Goal: Information Seeking & Learning: Learn about a topic

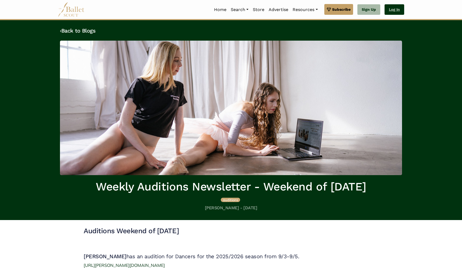
click at [393, 10] on link "Log In" at bounding box center [395, 9] width 20 height 11
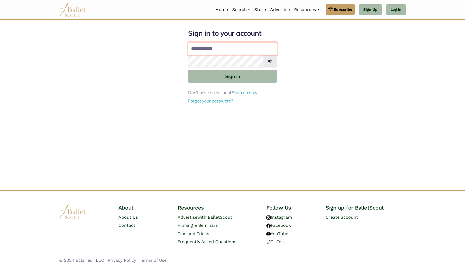
type input "**********"
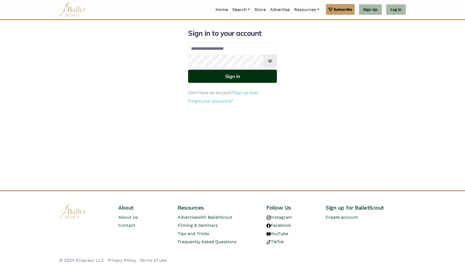
click at [228, 76] on button "Sign in" at bounding box center [232, 76] width 89 height 13
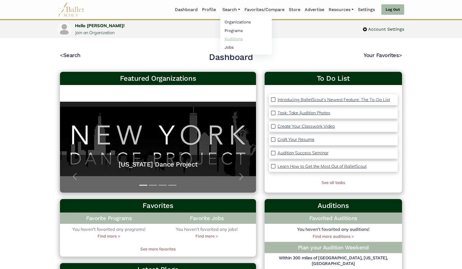
click at [232, 40] on link "Auditions" at bounding box center [246, 39] width 52 height 8
click at [228, 48] on link "Jobs" at bounding box center [246, 47] width 52 height 8
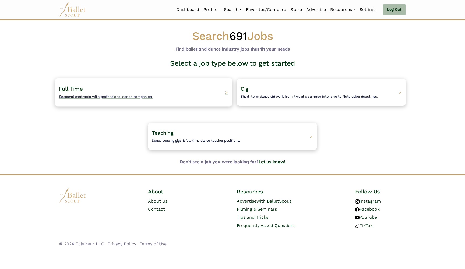
click at [103, 92] on h4 "Full Time Seasonal contracts with professional dance companies." at bounding box center [106, 92] width 94 height 15
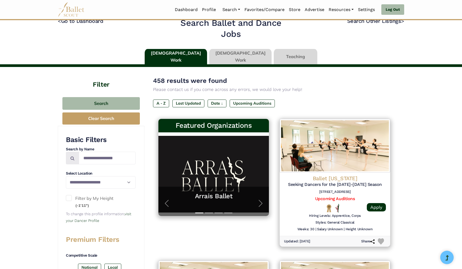
scroll to position [10, 0]
select select "**"
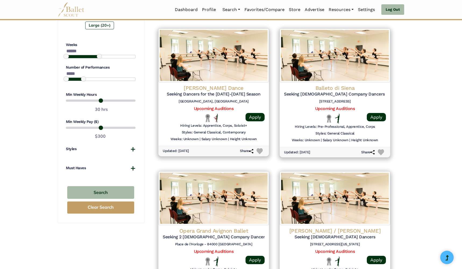
scroll to position [396, 0]
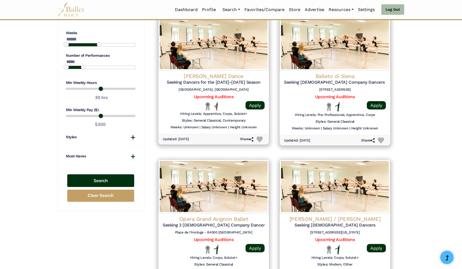
click at [112, 175] on button "Search" at bounding box center [100, 180] width 67 height 13
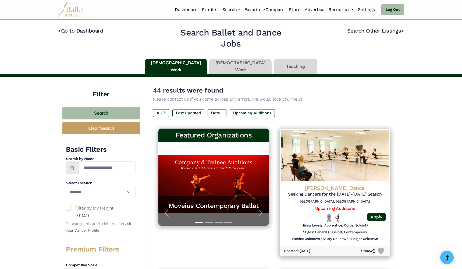
select select "**"
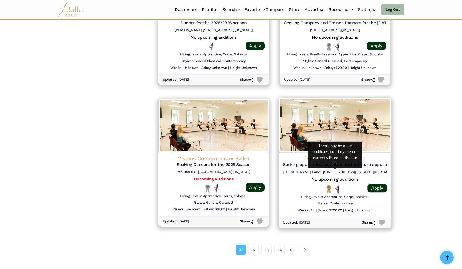
scroll to position [604, 0]
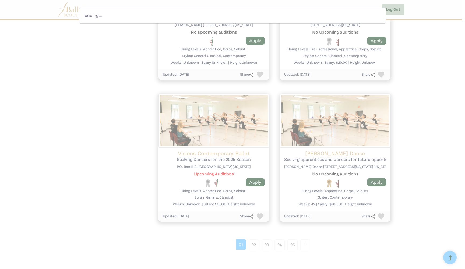
click at [212, 171] on div "loading..." at bounding box center [232, 134] width 465 height 269
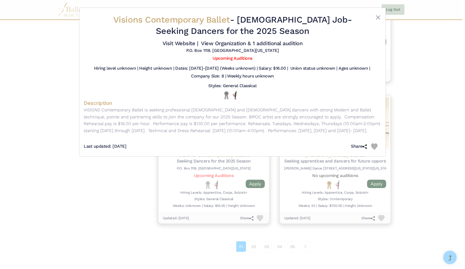
click at [221, 208] on div "Visions Contemporary Ballet - Full Time Job - Seeking Dancers for the 2025 Seas…" at bounding box center [232, 134] width 465 height 269
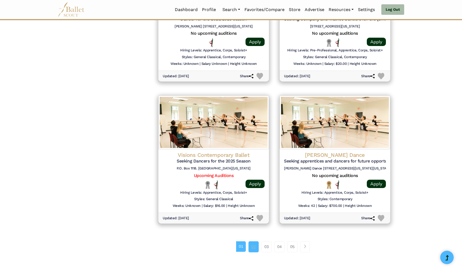
click at [255, 241] on link "02" at bounding box center [254, 246] width 10 height 11
click at [252, 241] on link "02" at bounding box center [254, 246] width 10 height 11
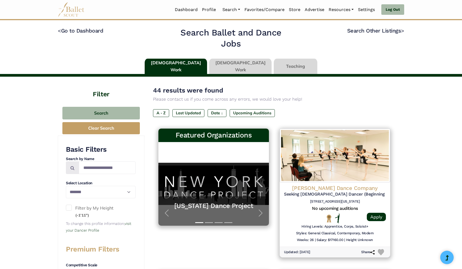
select select "**"
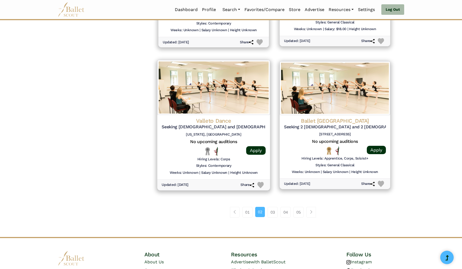
scroll to position [640, 0]
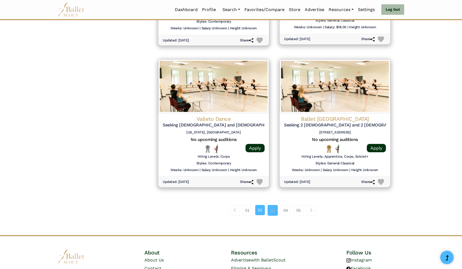
click at [273, 205] on link "03" at bounding box center [273, 210] width 10 height 11
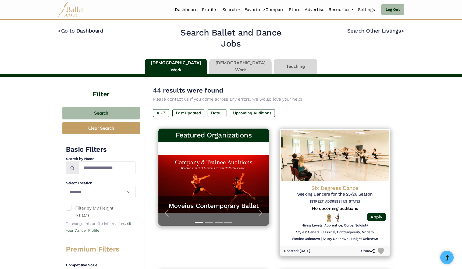
select select "**"
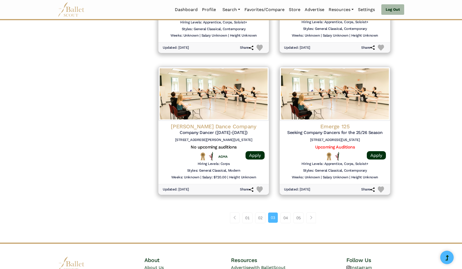
scroll to position [630, 0]
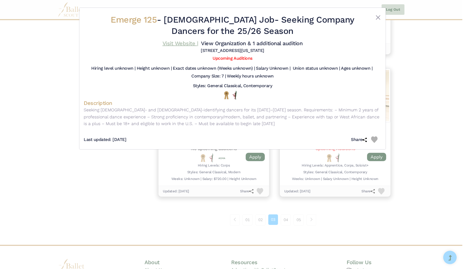
click at [198, 42] on link "Visit Website |" at bounding box center [181, 43] width 36 height 6
click at [377, 16] on button "Close" at bounding box center [378, 17] width 6 height 6
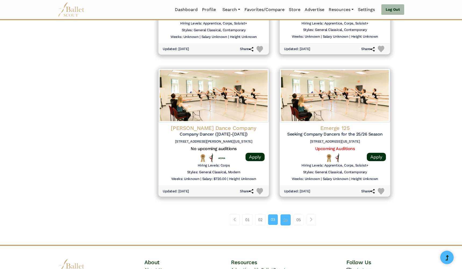
click at [287, 214] on link "04" at bounding box center [286, 219] width 10 height 11
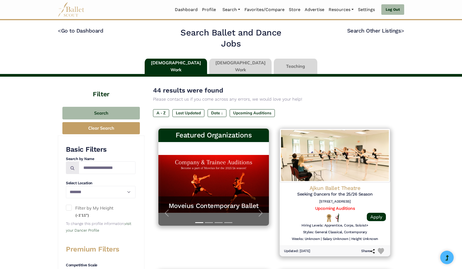
select select "**"
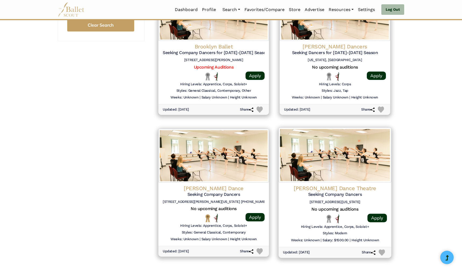
scroll to position [574, 0]
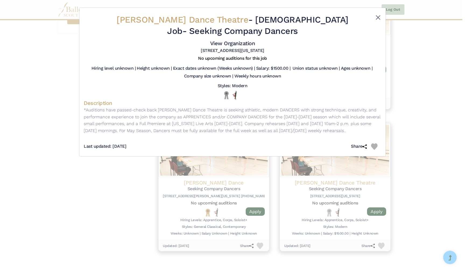
click at [377, 18] on button "Close" at bounding box center [378, 17] width 6 height 6
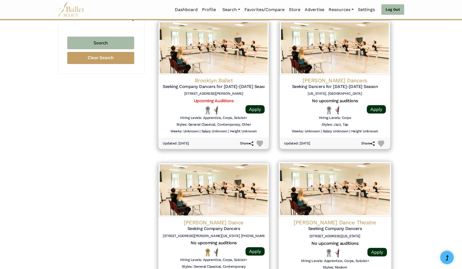
scroll to position [532, 0]
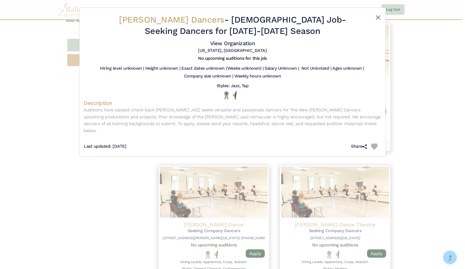
click at [379, 16] on button "Close" at bounding box center [378, 17] width 6 height 6
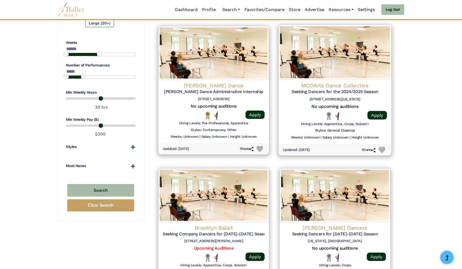
scroll to position [386, 0]
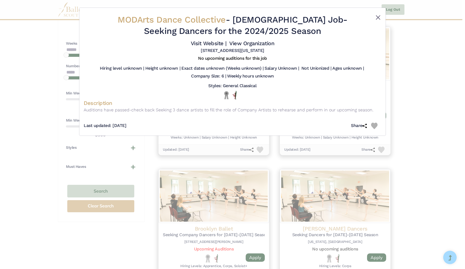
click at [377, 18] on button "Close" at bounding box center [378, 17] width 6 height 6
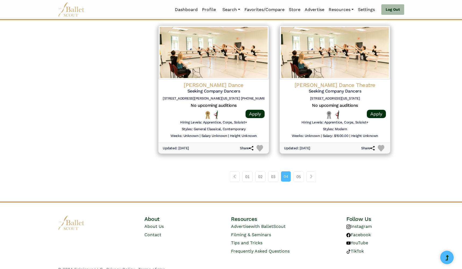
scroll to position [671, 0]
click at [298, 172] on link "05" at bounding box center [299, 177] width 10 height 11
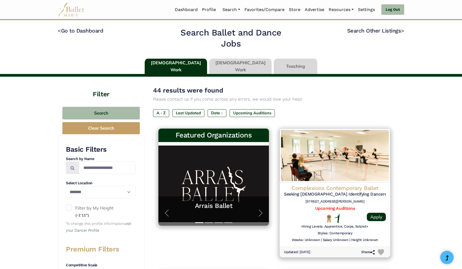
select select "**"
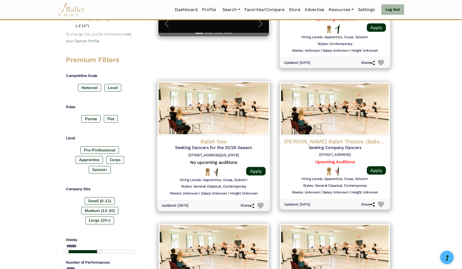
scroll to position [191, 0]
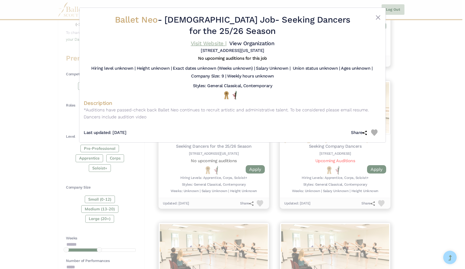
click at [227, 41] on link "Visit Website |" at bounding box center [209, 43] width 36 height 6
click at [377, 17] on button "Close" at bounding box center [378, 17] width 6 height 6
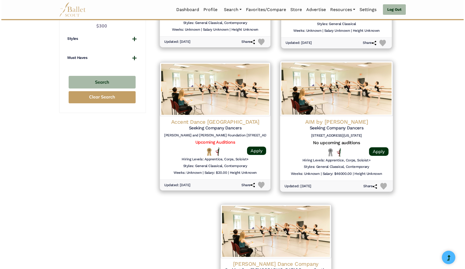
scroll to position [495, 0]
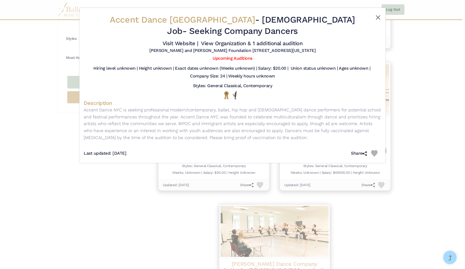
click at [379, 18] on button "Close" at bounding box center [378, 17] width 6 height 6
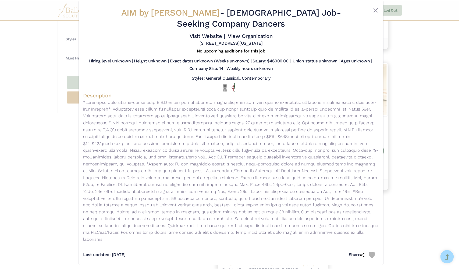
scroll to position [8, 0]
click at [227, 38] on link "Visit Website |" at bounding box center [209, 36] width 36 height 6
click at [376, 9] on button "Close" at bounding box center [378, 10] width 6 height 6
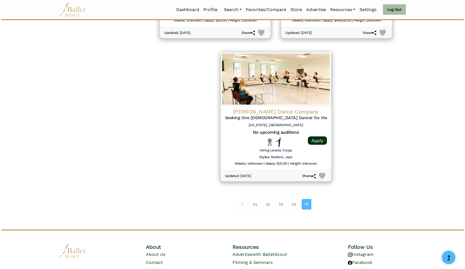
scroll to position [647, 0]
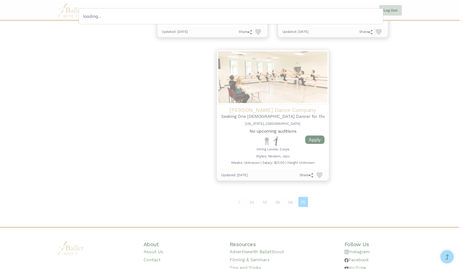
scroll to position [0, 0]
click at [192, 133] on div "loading..." at bounding box center [232, 134] width 465 height 269
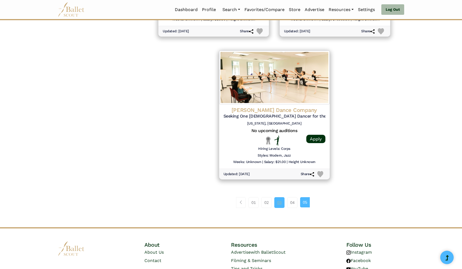
click at [276, 197] on link "03" at bounding box center [279, 202] width 10 height 11
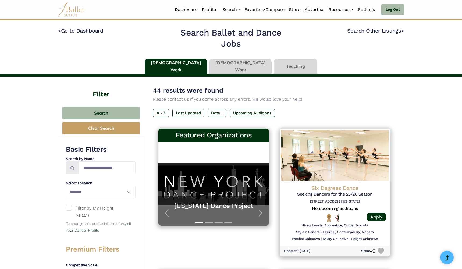
select select "**"
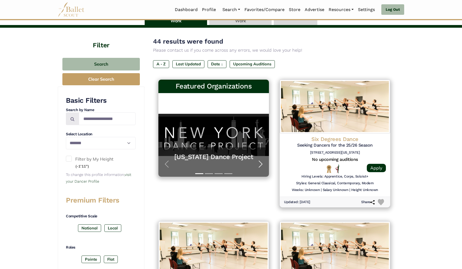
scroll to position [51, 0]
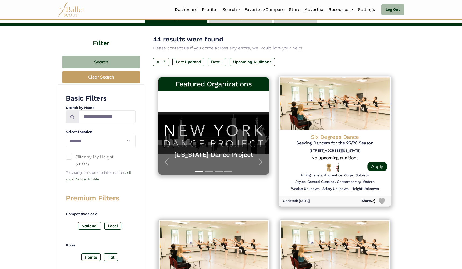
click at [345, 137] on h4 "Six Degrees Dance" at bounding box center [335, 136] width 104 height 7
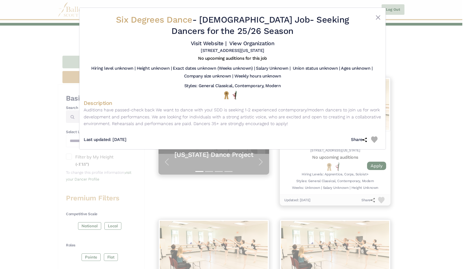
click at [255, 47] on h4 "Visit Website | View Organization" at bounding box center [232, 43] width 83 height 7
click at [227, 44] on link "Visit Website |" at bounding box center [209, 43] width 36 height 6
click at [376, 18] on button "Close" at bounding box center [378, 17] width 6 height 6
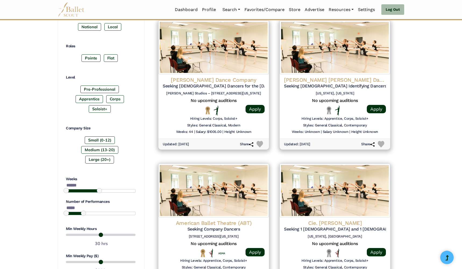
scroll to position [250, 0]
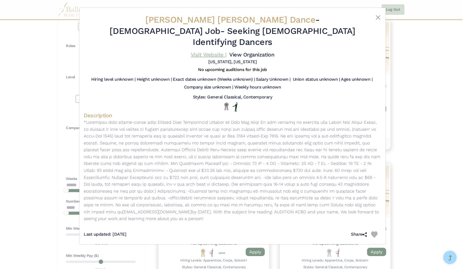
click at [227, 51] on link "Visit Website |" at bounding box center [209, 54] width 36 height 6
click at [380, 16] on button "Close" at bounding box center [378, 17] width 6 height 6
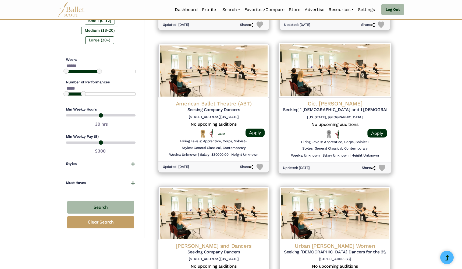
scroll to position [370, 0]
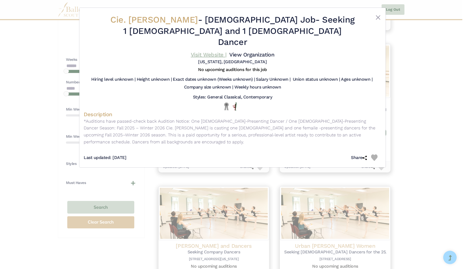
click at [227, 51] on link "Visit Website |" at bounding box center [209, 54] width 36 height 6
click at [378, 18] on button "Close" at bounding box center [378, 17] width 6 height 6
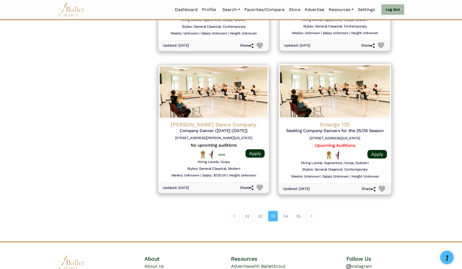
scroll to position [668, 0]
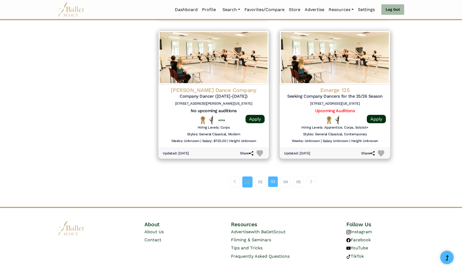
click at [247, 177] on link "01" at bounding box center [247, 182] width 10 height 11
click at [248, 177] on link "01" at bounding box center [247, 182] width 10 height 11
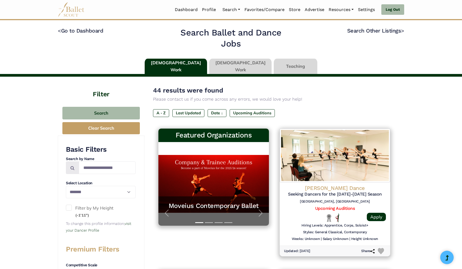
select select "**"
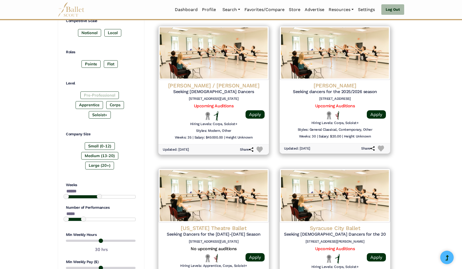
scroll to position [248, 0]
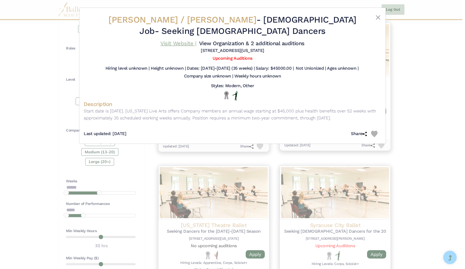
click at [196, 43] on link "Visit Website |" at bounding box center [178, 43] width 36 height 6
click at [379, 17] on button "Close" at bounding box center [378, 17] width 6 height 6
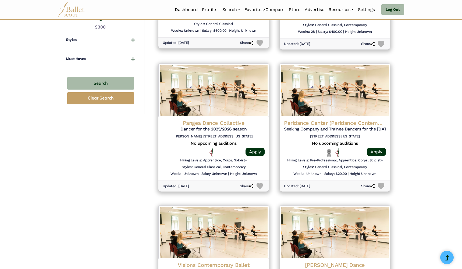
scroll to position [496, 0]
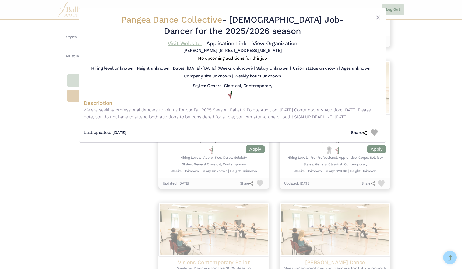
click at [203, 44] on link "Visit Website |" at bounding box center [186, 43] width 36 height 6
click at [376, 18] on button "Close" at bounding box center [378, 17] width 6 height 6
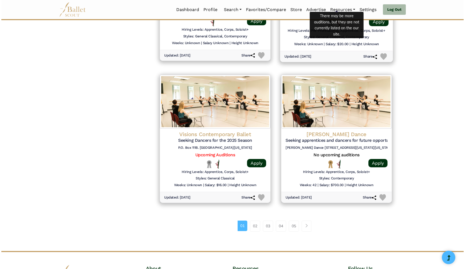
scroll to position [624, 0]
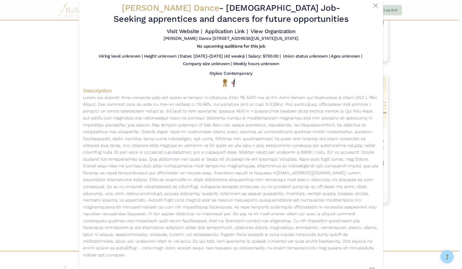
scroll to position [0, 0]
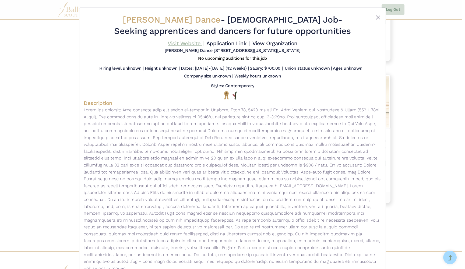
click at [203, 44] on link "Visit Website |" at bounding box center [186, 43] width 36 height 6
click at [376, 16] on button "Close" at bounding box center [378, 17] width 6 height 6
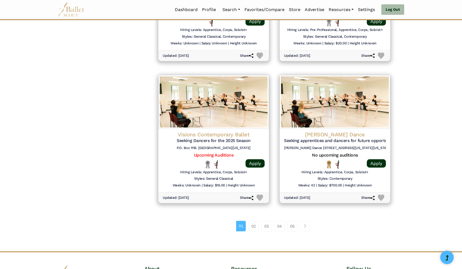
scroll to position [641, 0]
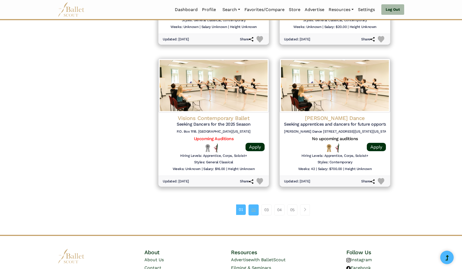
click at [252, 204] on link "02" at bounding box center [254, 209] width 10 height 11
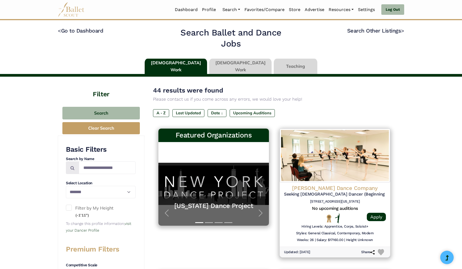
select select "**"
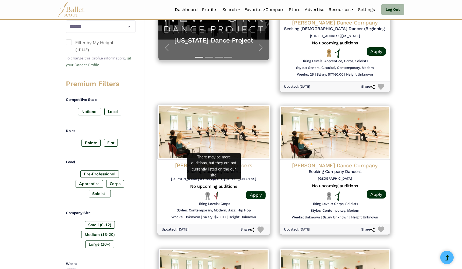
scroll to position [168, 0]
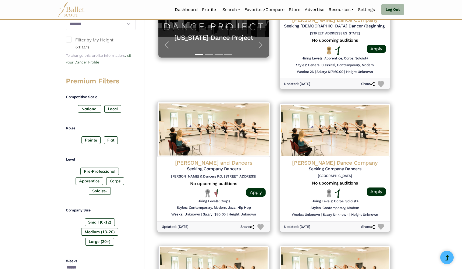
click at [284, 23] on h4 "[PERSON_NAME] and Dancers" at bounding box center [335, 19] width 102 height 7
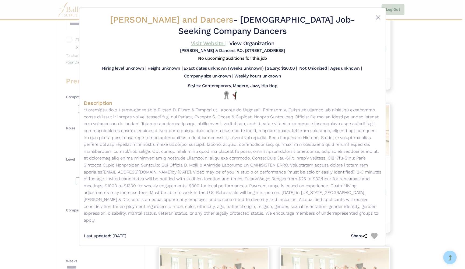
click at [227, 43] on link "Visit Website |" at bounding box center [209, 43] width 36 height 6
click at [378, 18] on button "Close" at bounding box center [378, 17] width 6 height 6
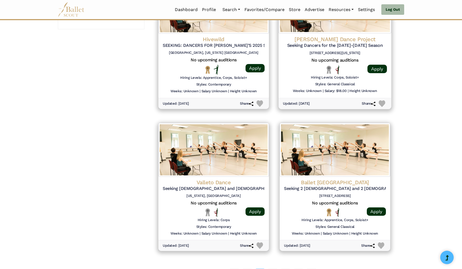
scroll to position [581, 0]
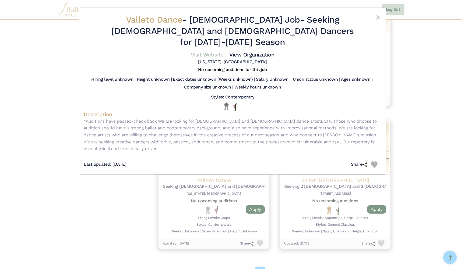
click at [224, 51] on link "Visit Website |" at bounding box center [209, 54] width 36 height 6
click at [378, 17] on button "Close" at bounding box center [378, 17] width 6 height 6
